Goal: Task Accomplishment & Management: Manage account settings

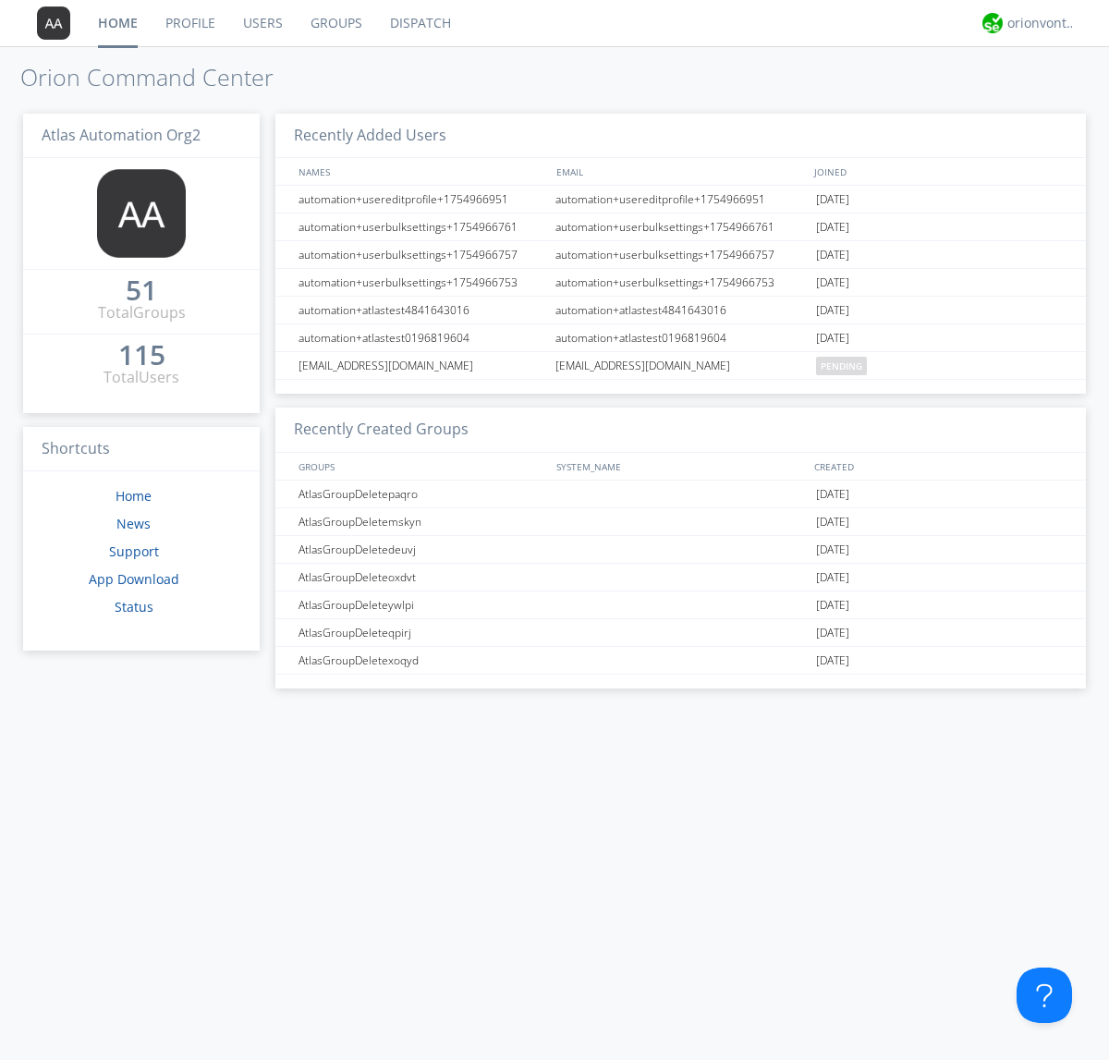
click at [334, 23] on link "Groups" at bounding box center [336, 23] width 79 height 46
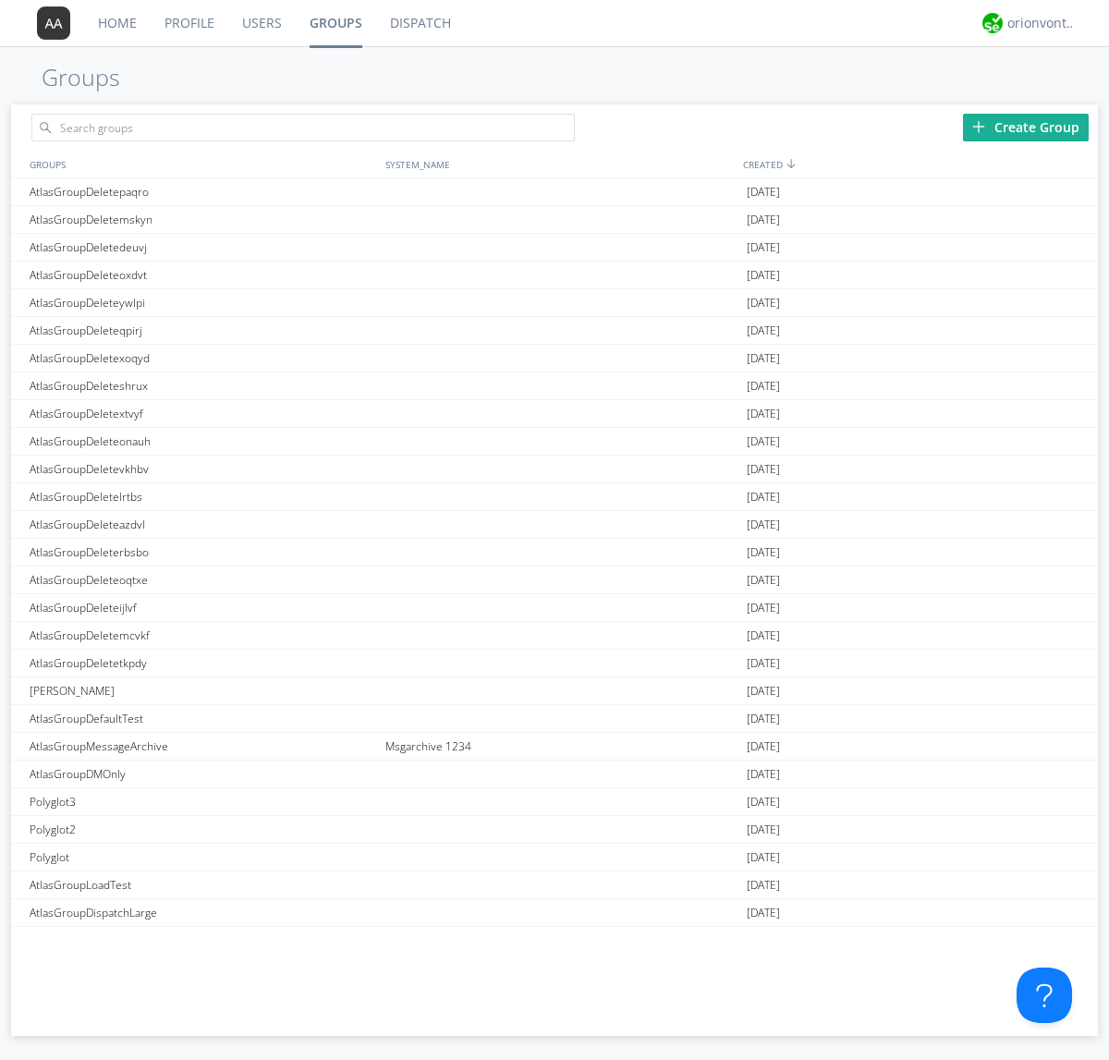
click at [1026, 127] on div "Create Group" at bounding box center [1026, 128] width 126 height 28
click at [334, 23] on link "Groups" at bounding box center [336, 23] width 80 height 46
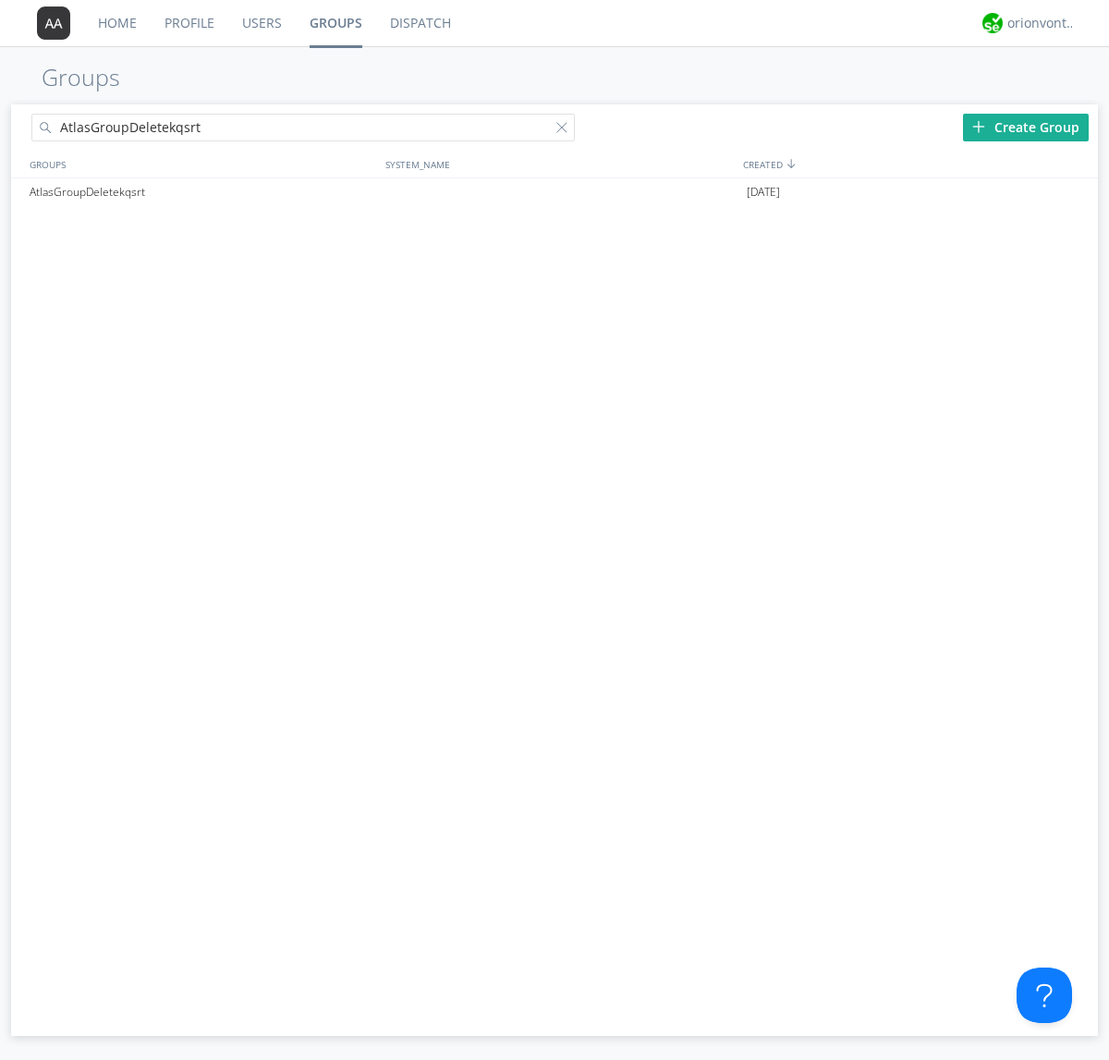
type input "AtlasGroupDeletekqsrt"
click at [565, 130] on div at bounding box center [565, 131] width 18 height 18
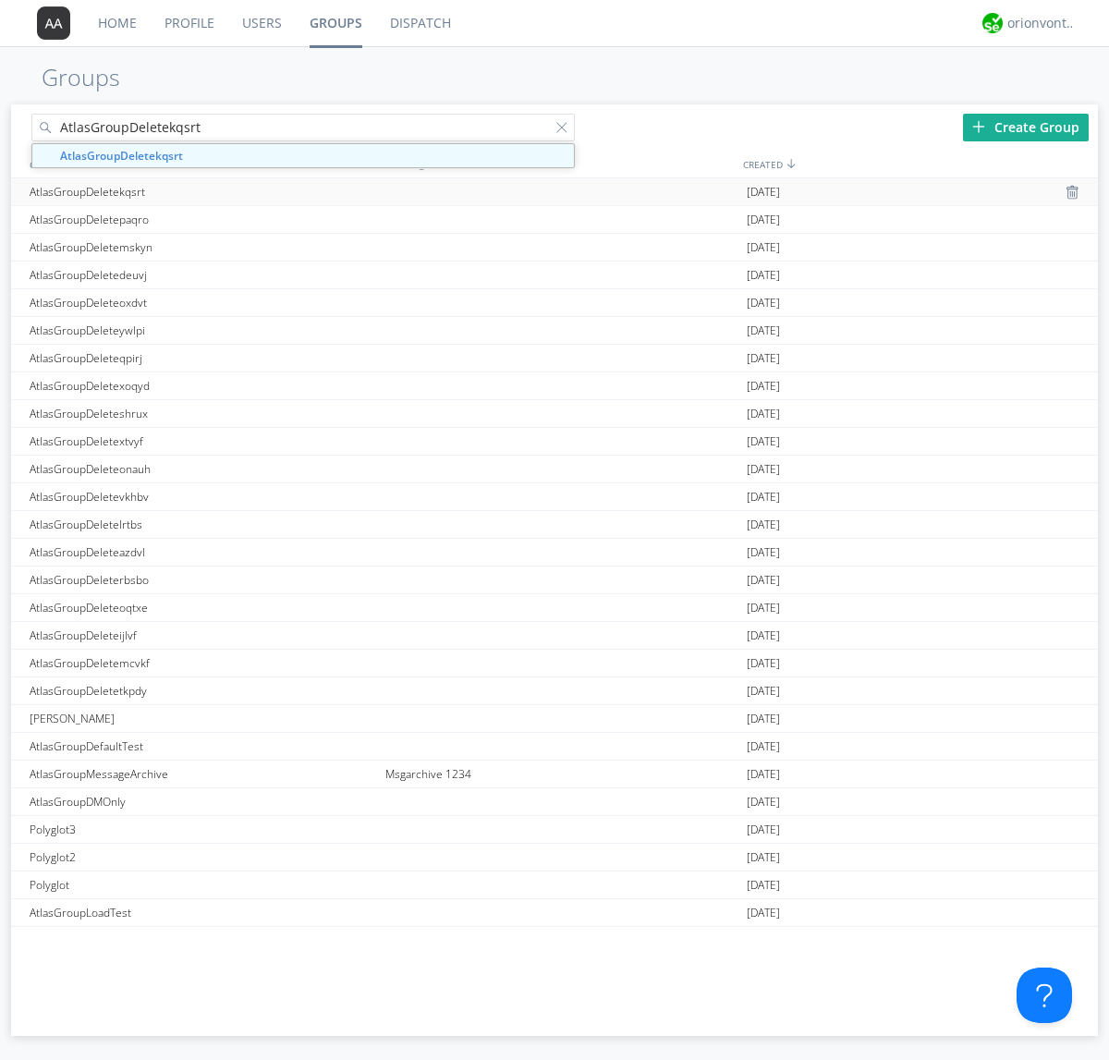
type input "AtlasGroupDeletekqsrt"
click at [202, 191] on div "AtlasGroupDeletekqsrt" at bounding box center [203, 191] width 356 height 27
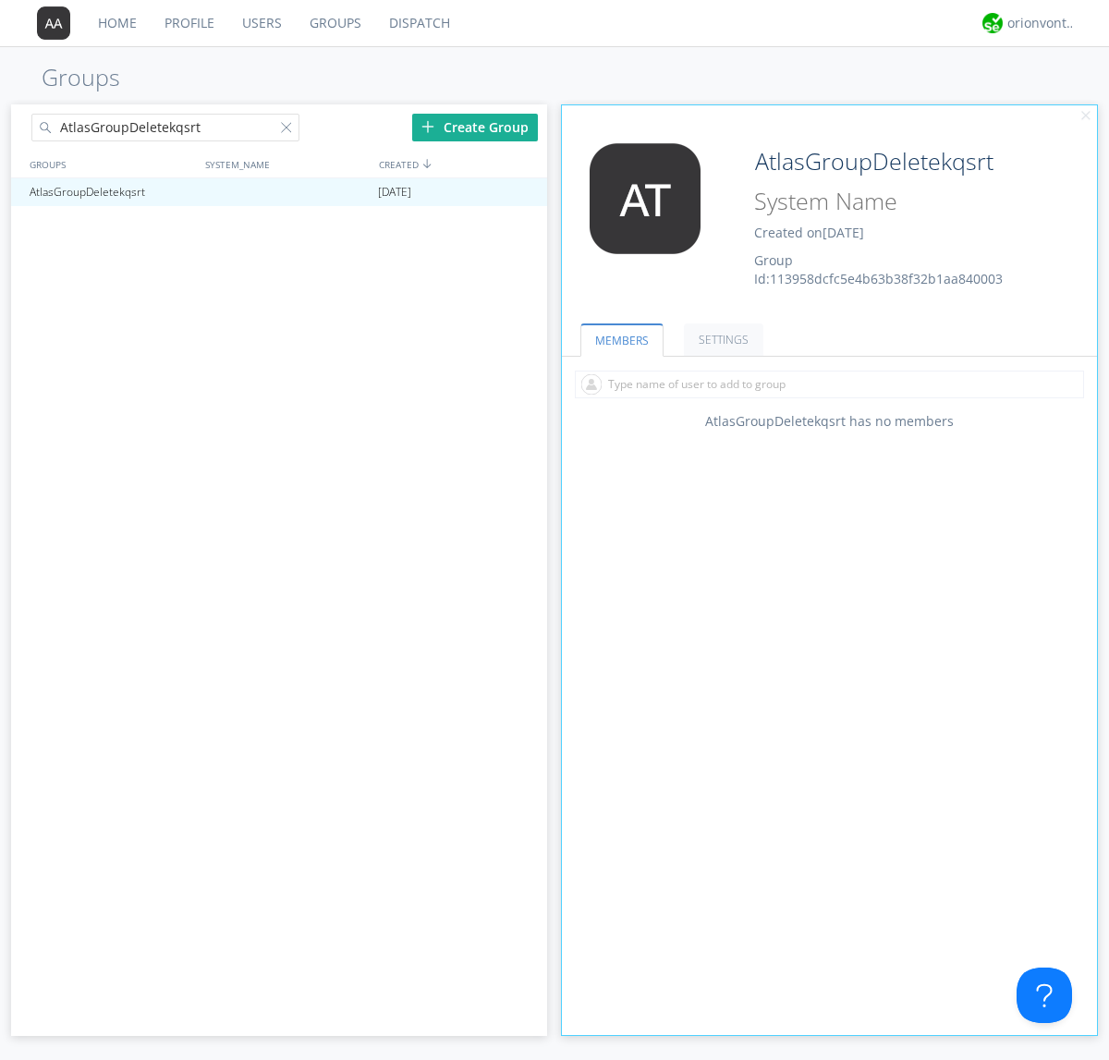
click at [829, 383] on input "text" at bounding box center [829, 384] width 509 height 28
type input "automation+atlas0005+org2"
click at [825, 383] on input "text" at bounding box center [829, 384] width 509 height 28
type input "automation+atlas0004+org2"
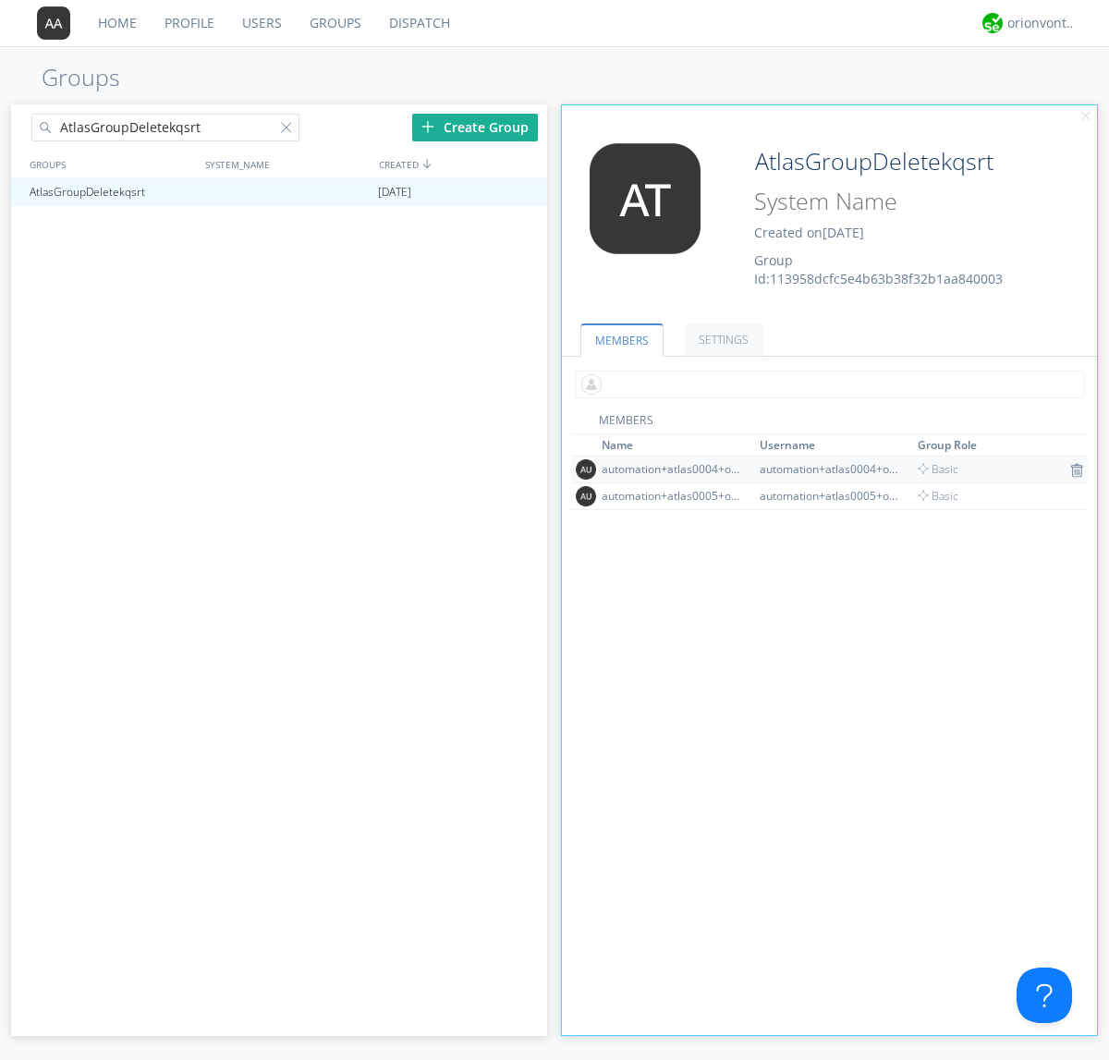
scroll to position [119, 0]
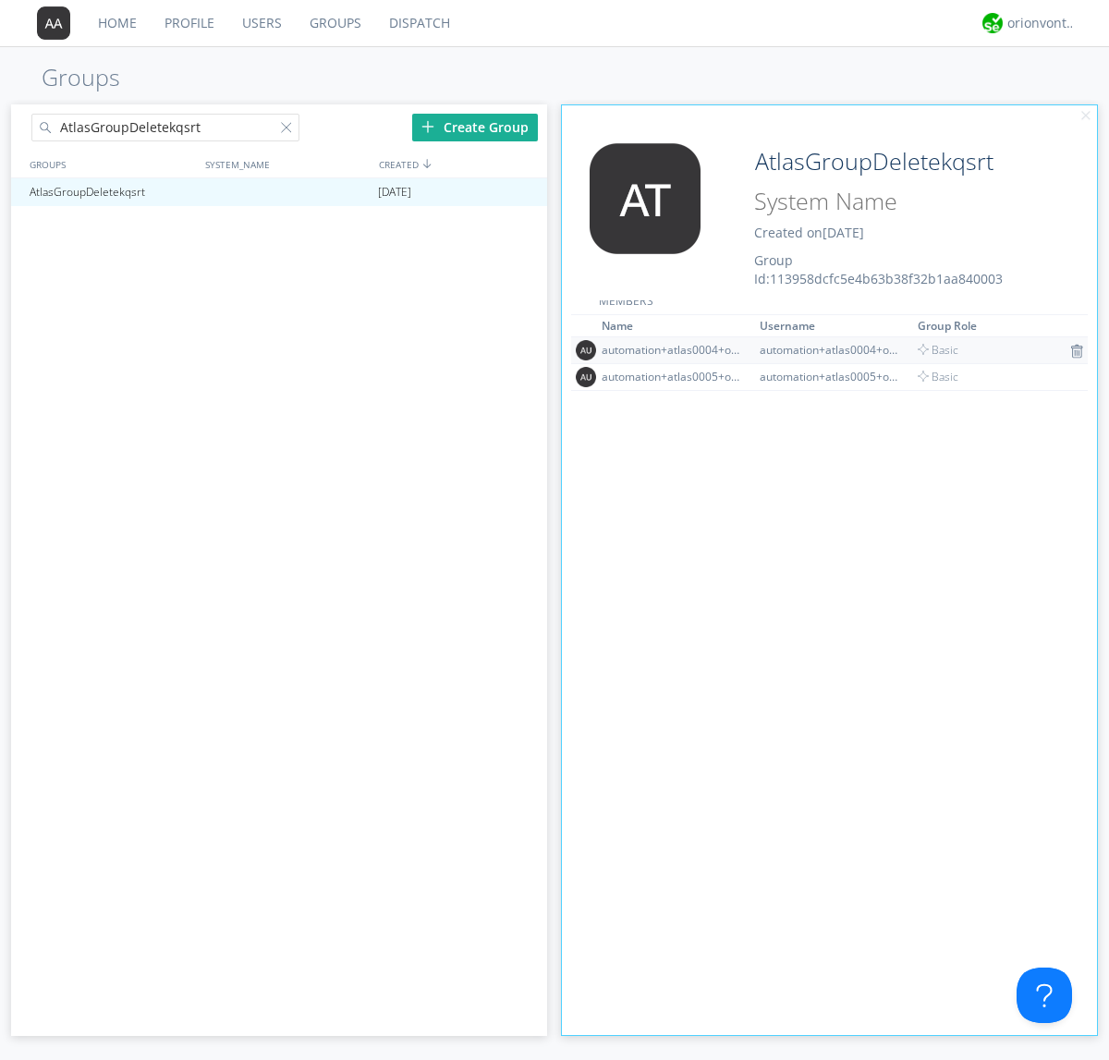
click at [1070, 350] on img at bounding box center [1076, 351] width 13 height 15
click at [523, 192] on div at bounding box center [524, 192] width 18 height 15
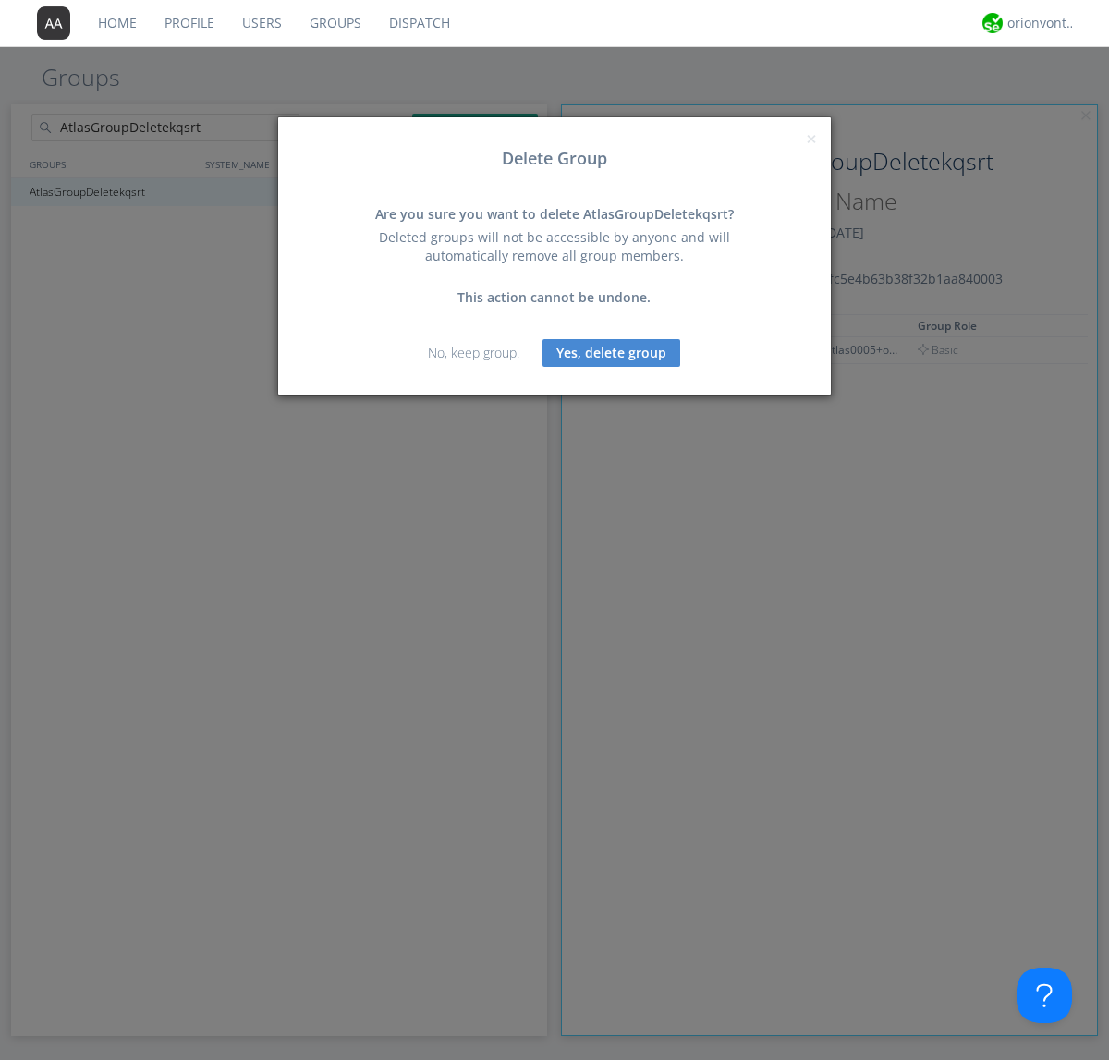
click at [612, 352] on button "Yes, delete group" at bounding box center [611, 353] width 138 height 28
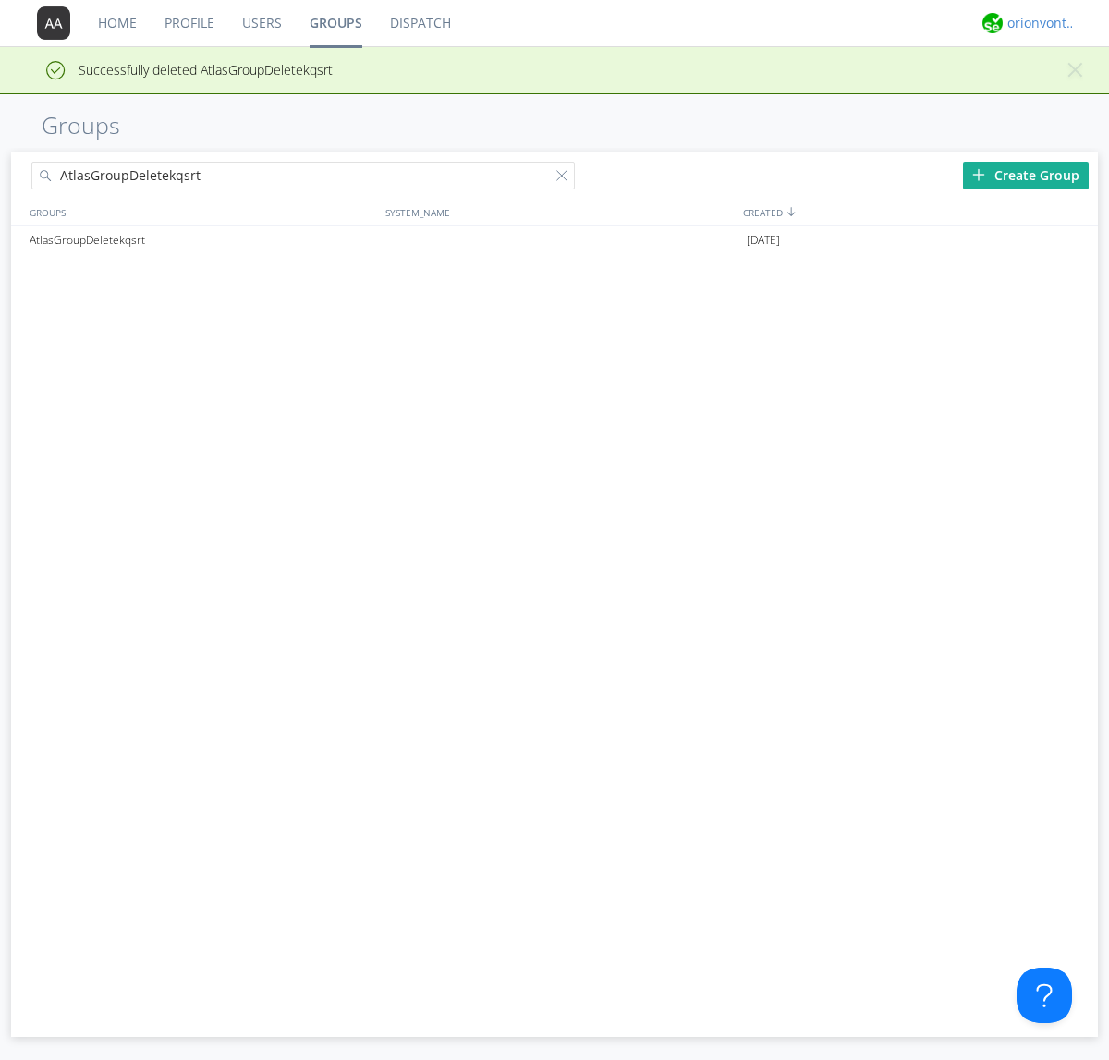
click at [1037, 23] on div "orionvontas+atlas+automation+org2" at bounding box center [1041, 23] width 69 height 18
